Goal: Find specific page/section: Find specific page/section

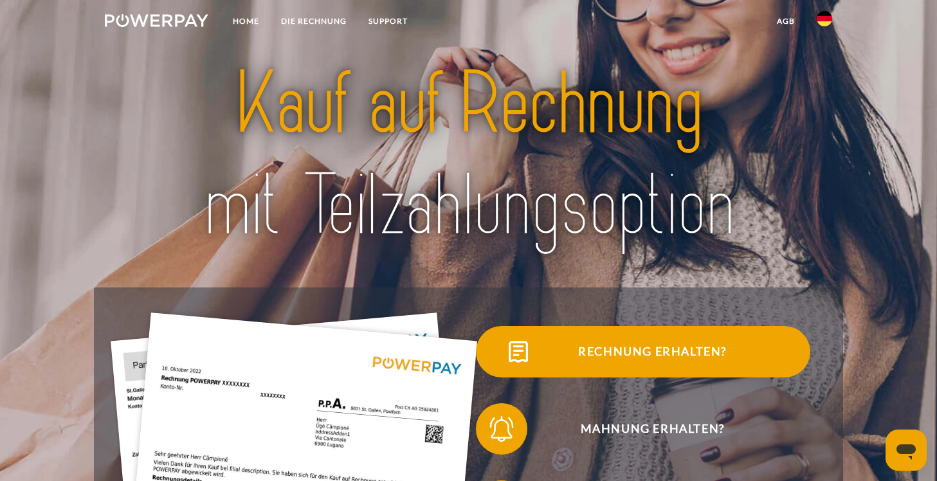
click at [600, 345] on span "Rechnung erhalten?" at bounding box center [652, 351] width 315 height 51
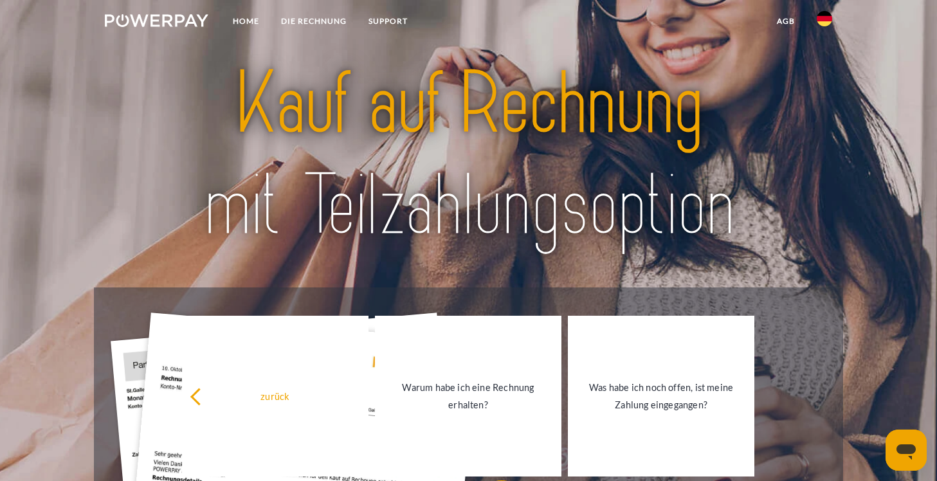
click at [647, 254] on img at bounding box center [468, 155] width 656 height 214
click at [242, 22] on link "Home" at bounding box center [246, 21] width 48 height 23
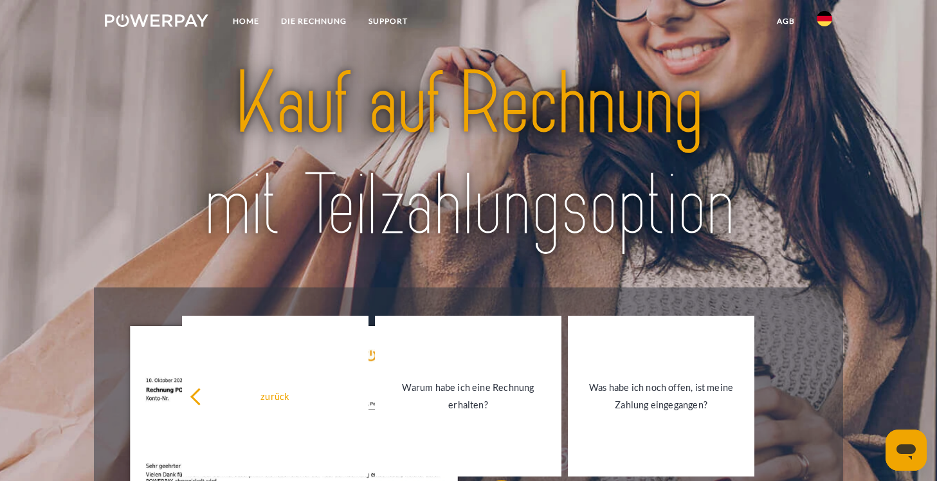
click at [828, 15] on img at bounding box center [824, 18] width 15 height 15
click at [188, 19] on img at bounding box center [157, 20] width 104 height 13
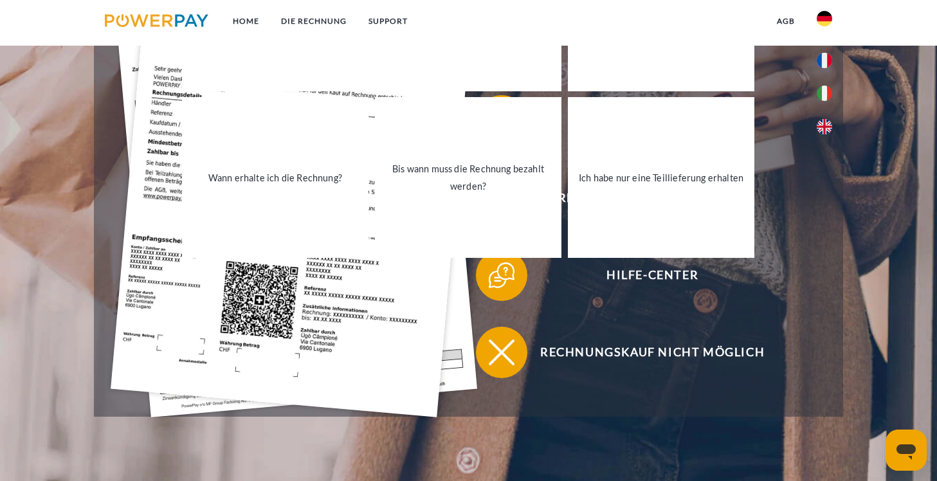
scroll to position [408, 0]
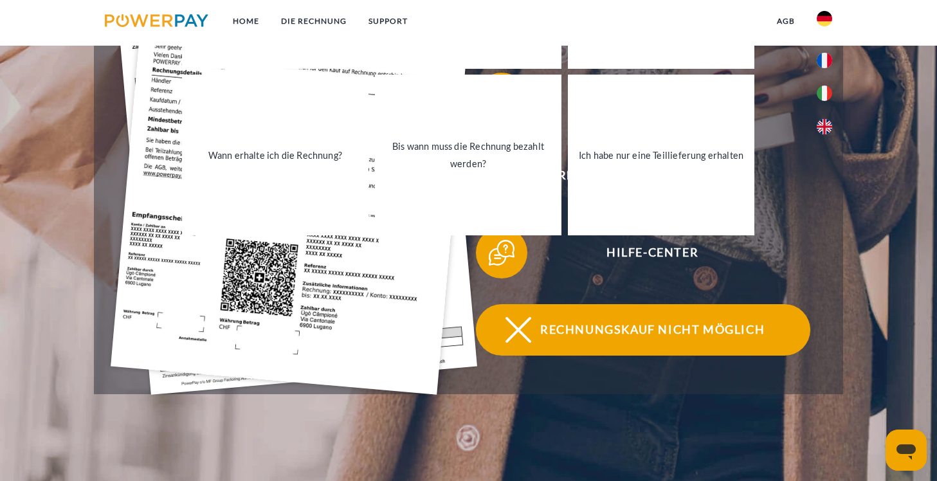
click at [560, 332] on span "Rechnungskauf nicht möglich" at bounding box center [652, 329] width 315 height 51
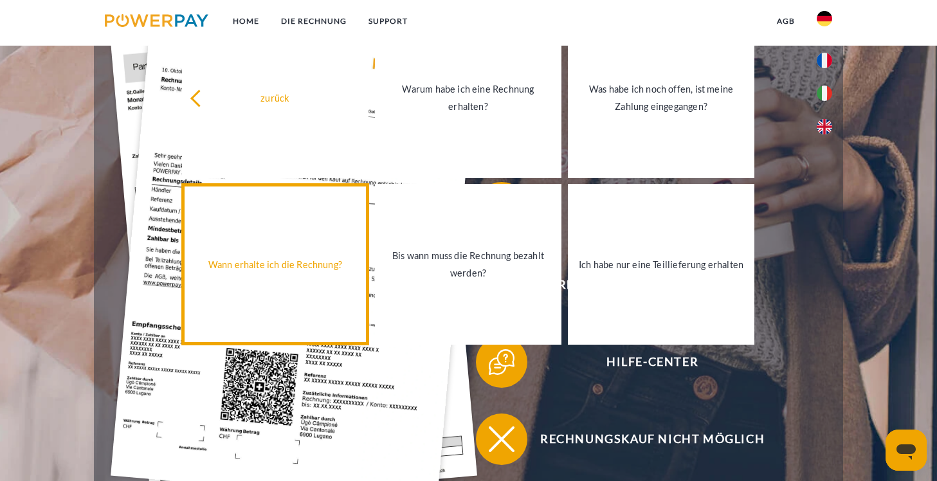
scroll to position [205, 0]
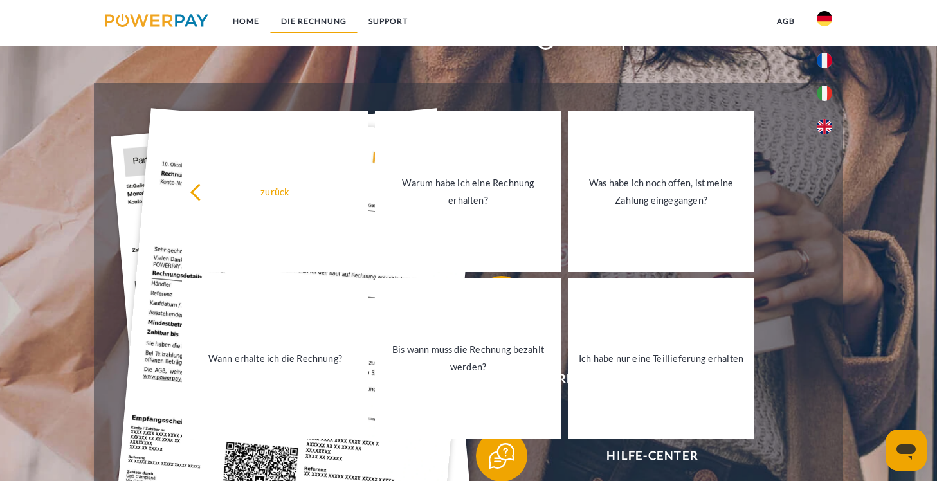
click at [311, 24] on link "DIE RECHNUNG" at bounding box center [313, 21] width 87 height 23
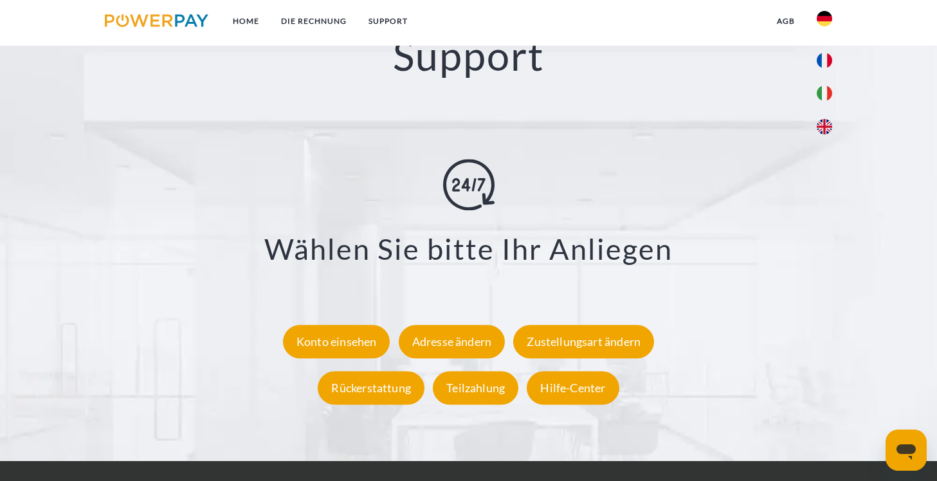
scroll to position [2246, 0]
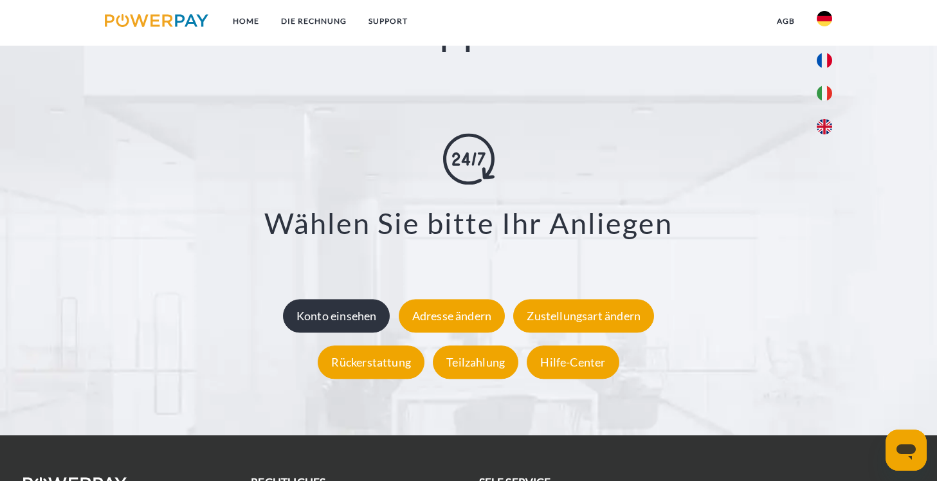
click at [335, 315] on div "Konto einsehen" at bounding box center [336, 315] width 107 height 33
